Goal: Task Accomplishment & Management: Complete application form

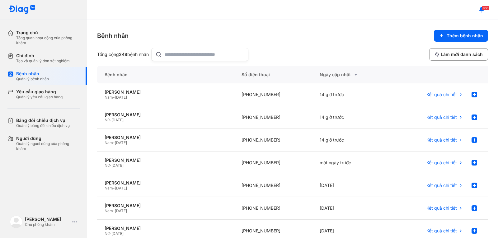
click at [170, 59] on input "text" at bounding box center [205, 54] width 80 height 12
drag, startPoint x: 170, startPoint y: 55, endPoint x: 164, endPoint y: 55, distance: 5.9
click at [164, 55] on input "***" at bounding box center [201, 54] width 80 height 12
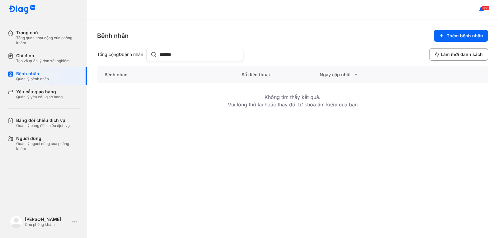
click at [165, 54] on input "*******" at bounding box center [200, 54] width 80 height 12
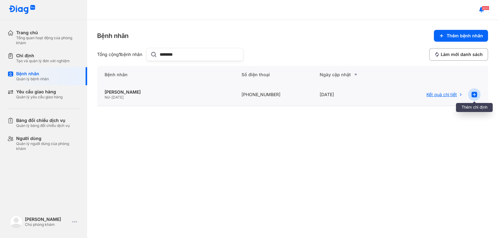
type input "********"
click at [471, 93] on use at bounding box center [474, 95] width 6 height 6
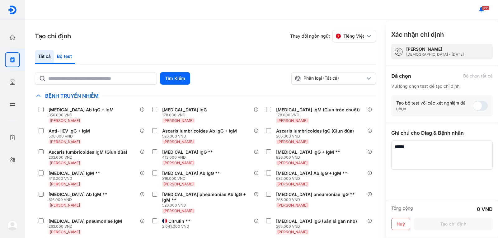
click at [64, 58] on div "Bộ test" at bounding box center [64, 57] width 21 height 14
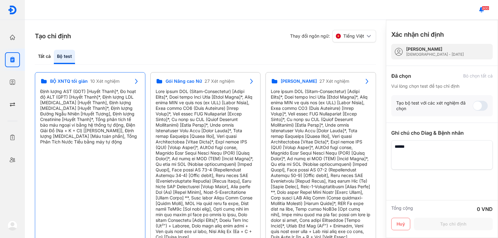
click at [96, 81] on span "10 Xét nghiệm" at bounding box center [104, 81] width 29 height 6
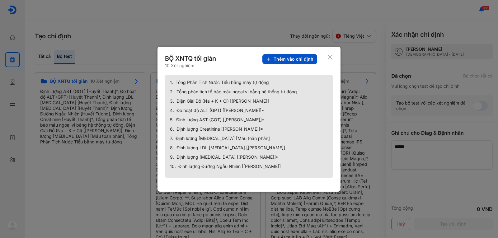
click at [291, 55] on button "Thêm vào chỉ định" at bounding box center [289, 59] width 55 height 10
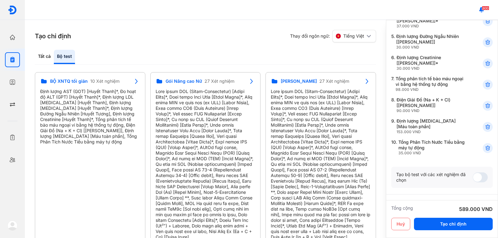
scroll to position [156, 0]
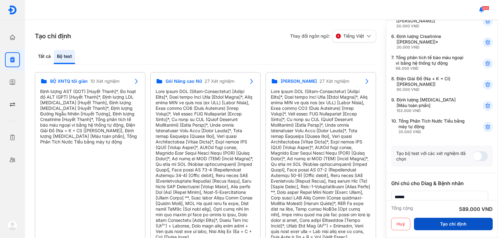
click at [439, 223] on button "Tạo chỉ định" at bounding box center [453, 224] width 79 height 12
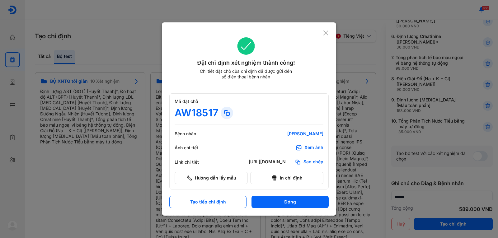
click at [308, 146] on div "Xem ảnh" at bounding box center [313, 148] width 19 height 6
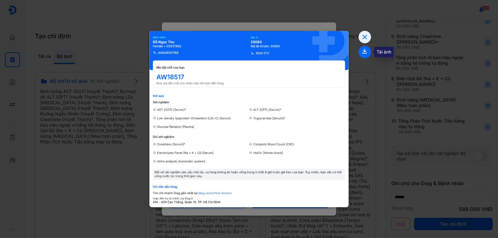
click at [365, 53] on use at bounding box center [364, 51] width 4 height 5
click at [363, 38] on icon at bounding box center [364, 37] width 12 height 12
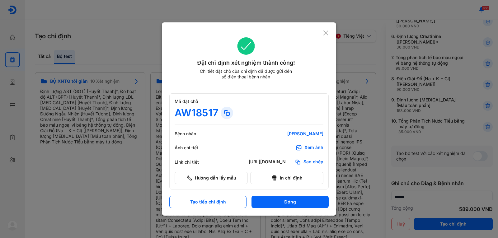
click at [327, 32] on icon at bounding box center [326, 33] width 6 height 6
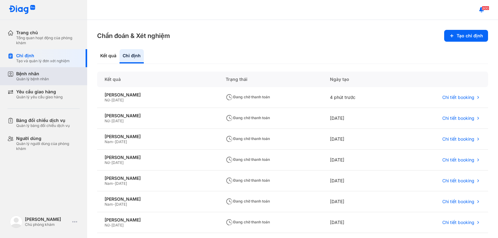
click at [40, 70] on div "Bệnh nhân Quản lý bệnh nhân" at bounding box center [47, 76] width 80 height 18
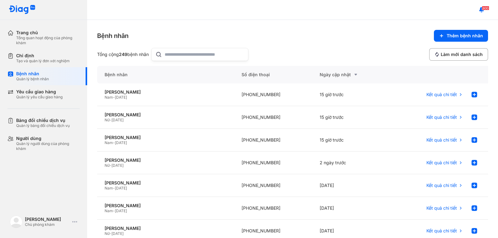
click at [173, 50] on input "text" at bounding box center [205, 54] width 80 height 12
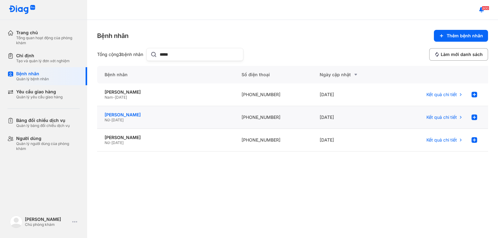
type input "*****"
click at [129, 114] on div "[PERSON_NAME]" at bounding box center [165, 115] width 122 height 6
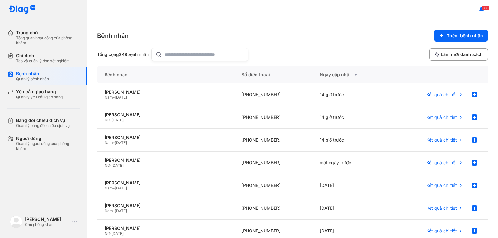
click at [177, 52] on input "text" at bounding box center [205, 54] width 80 height 12
drag, startPoint x: 178, startPoint y: 56, endPoint x: 130, endPoint y: 55, distance: 47.9
click at [130, 55] on div "Tổng cộng 21 bệnh nhân ***" at bounding box center [170, 54] width 147 height 13
type input "********"
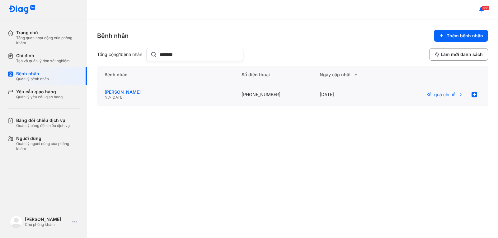
click at [126, 92] on div "[PERSON_NAME]" at bounding box center [165, 92] width 122 height 6
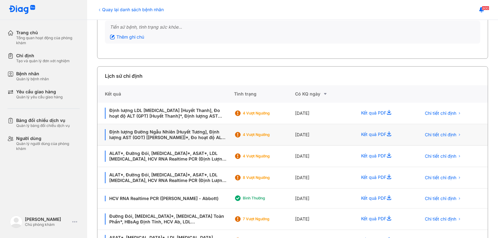
scroll to position [93, 0]
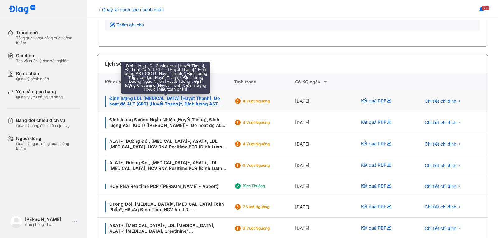
click at [151, 96] on div "Định lượng LDL Cholesterol [Huyết Thanh], Đo hoạt độ ALT (GPT) [Huyết Thanh]*, …" at bounding box center [166, 100] width 122 height 11
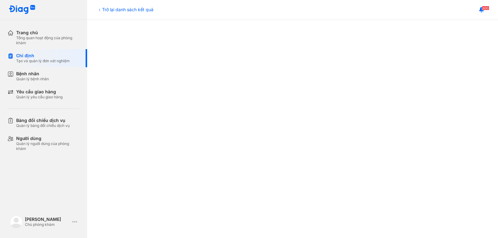
scroll to position [156, 0]
click at [126, 11] on div "Trở lại danh sách kết quả" at bounding box center [125, 9] width 56 height 7
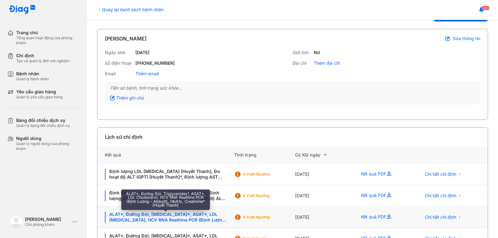
scroll to position [93, 0]
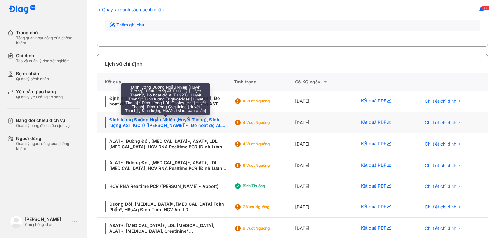
click at [170, 122] on div "Định lượng Đường Ngẫu Nhiên [Huyết Tương], Định lượng AST (GOT) [Huyết Thanh]*,…" at bounding box center [166, 122] width 122 height 11
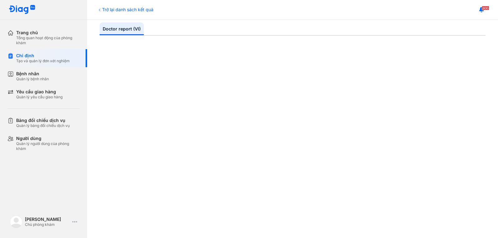
scroll to position [93, 0]
click at [106, 10] on div "Trở lại danh sách kết quả" at bounding box center [125, 9] width 56 height 7
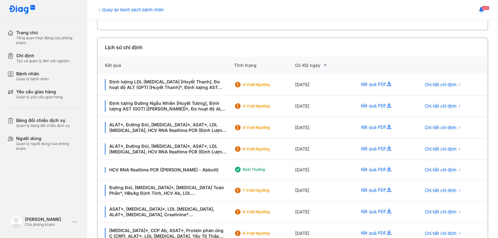
scroll to position [124, 0]
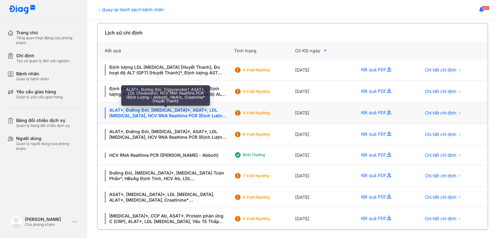
click at [148, 110] on div "ALAT*, Đường Đói, [MEDICAL_DATA]*, ASAT*, LDL [MEDICAL_DATA], HCV RNA Realtime …" at bounding box center [166, 112] width 122 height 11
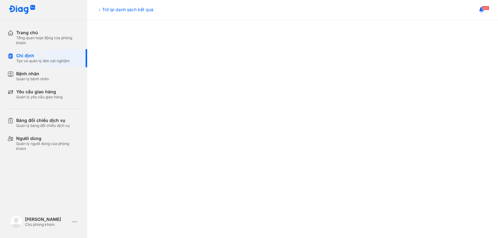
scroll to position [305, 0]
click at [122, 7] on div "Trở lại danh sách kết quả" at bounding box center [125, 9] width 56 height 7
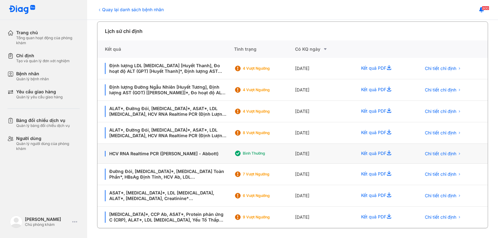
scroll to position [126, 0]
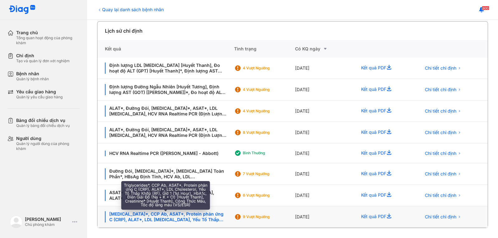
click at [155, 214] on div "[MEDICAL_DATA]*, CCP Ab, ASAT*, Protein phản ứng C (CRP), ALAT*, LDL [MEDICAL_D…" at bounding box center [166, 216] width 122 height 11
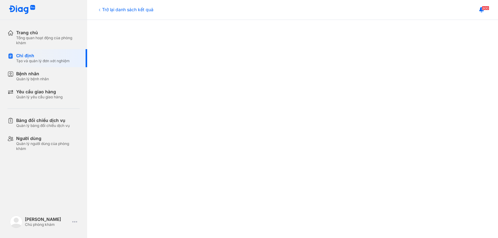
scroll to position [156, 0]
click at [120, 12] on div "Trở lại danh sách kết quả" at bounding box center [125, 9] width 56 height 7
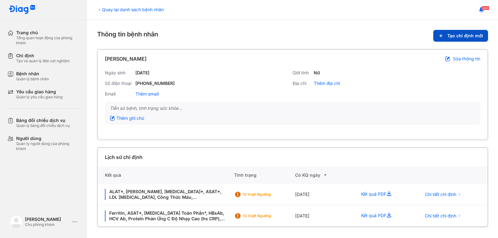
click at [460, 36] on span "Tạo chỉ định mới" at bounding box center [465, 36] width 36 height 6
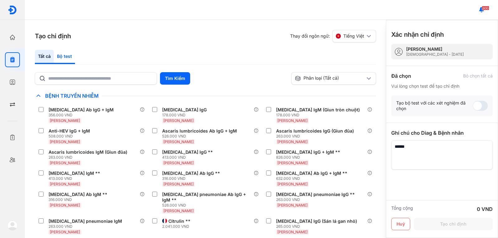
click at [69, 56] on div "Bộ test" at bounding box center [64, 57] width 21 height 14
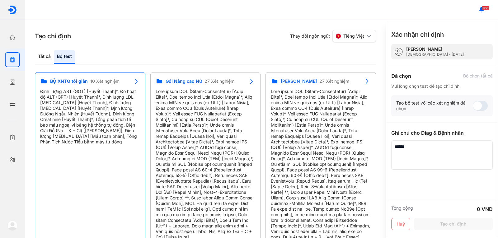
click at [78, 80] on span "BỘ XNTQ tối giản" at bounding box center [69, 81] width 38 height 6
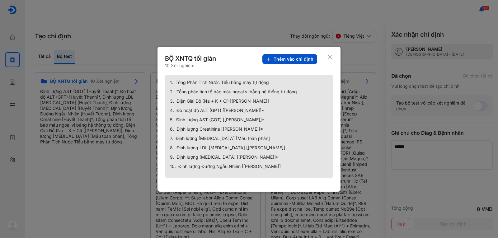
click at [302, 58] on span "Thêm vào chỉ định" at bounding box center [293, 59] width 40 height 6
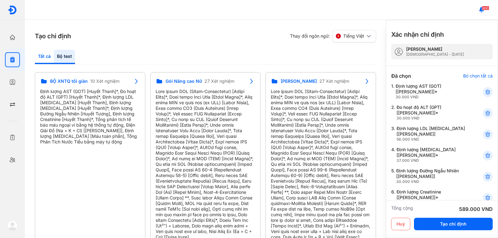
click at [54, 58] on div "Tất cả" at bounding box center [64, 57] width 21 height 14
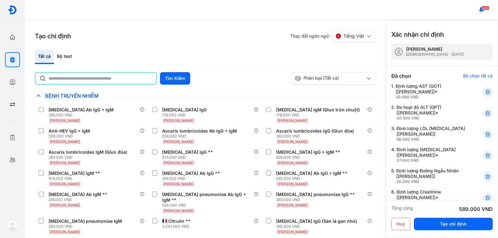
click at [103, 81] on input "text" at bounding box center [101, 78] width 104 height 11
click at [163, 75] on button "Tìm Kiếm" at bounding box center [175, 78] width 30 height 12
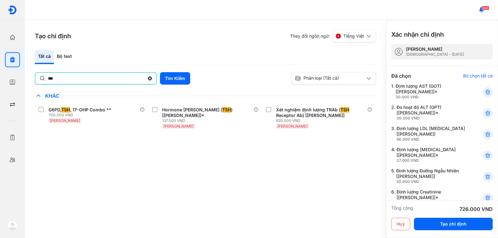
drag, startPoint x: 74, startPoint y: 78, endPoint x: 40, endPoint y: 73, distance: 34.3
click at [40, 73] on div "***" at bounding box center [96, 78] width 122 height 12
click at [48, 73] on input "***" at bounding box center [96, 78] width 96 height 11
type input "**"
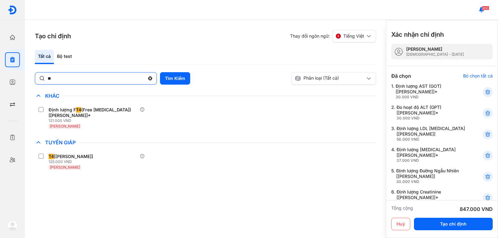
click at [149, 78] on use at bounding box center [150, 79] width 4 height 4
click at [145, 78] on input "**" at bounding box center [96, 77] width 97 height 11
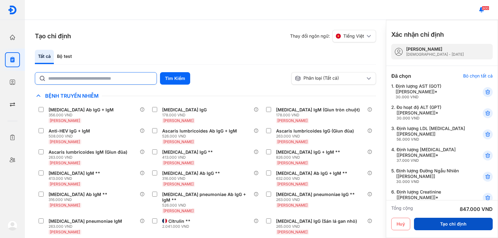
click at [448, 225] on button "Tạo chỉ định" at bounding box center [453, 224] width 79 height 12
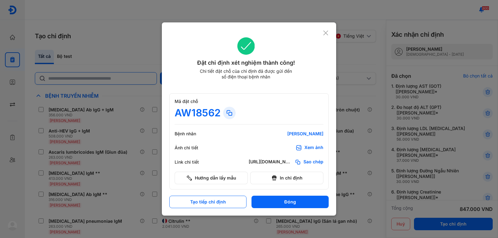
click at [307, 146] on div "Xem ảnh" at bounding box center [313, 148] width 19 height 6
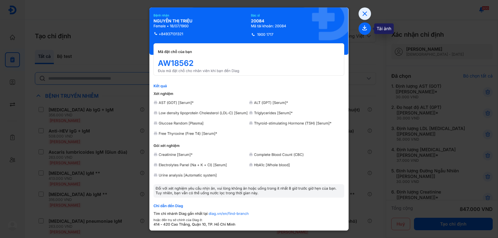
click at [364, 25] on icon at bounding box center [364, 28] width 12 height 12
click at [364, 15] on icon at bounding box center [364, 13] width 12 height 12
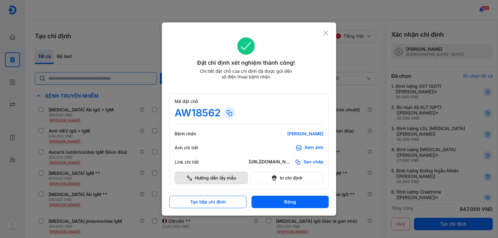
click at [214, 180] on button "Hướng dẫn lấy mẫu" at bounding box center [210, 178] width 73 height 12
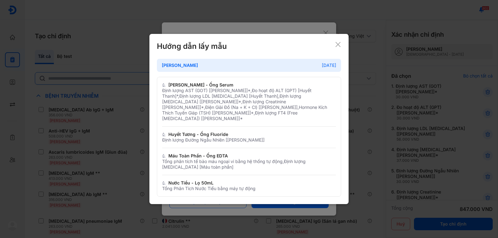
drag, startPoint x: 338, startPoint y: 48, endPoint x: 336, endPoint y: 41, distance: 7.2
click at [338, 47] on use at bounding box center [337, 44] width 5 height 5
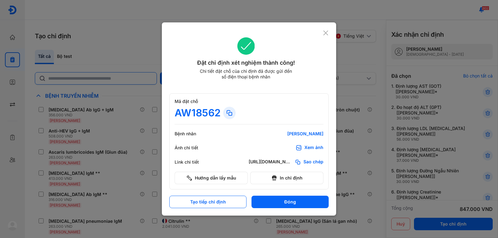
click at [327, 35] on use at bounding box center [325, 32] width 5 height 5
